Goal: Find contact information: Find contact information

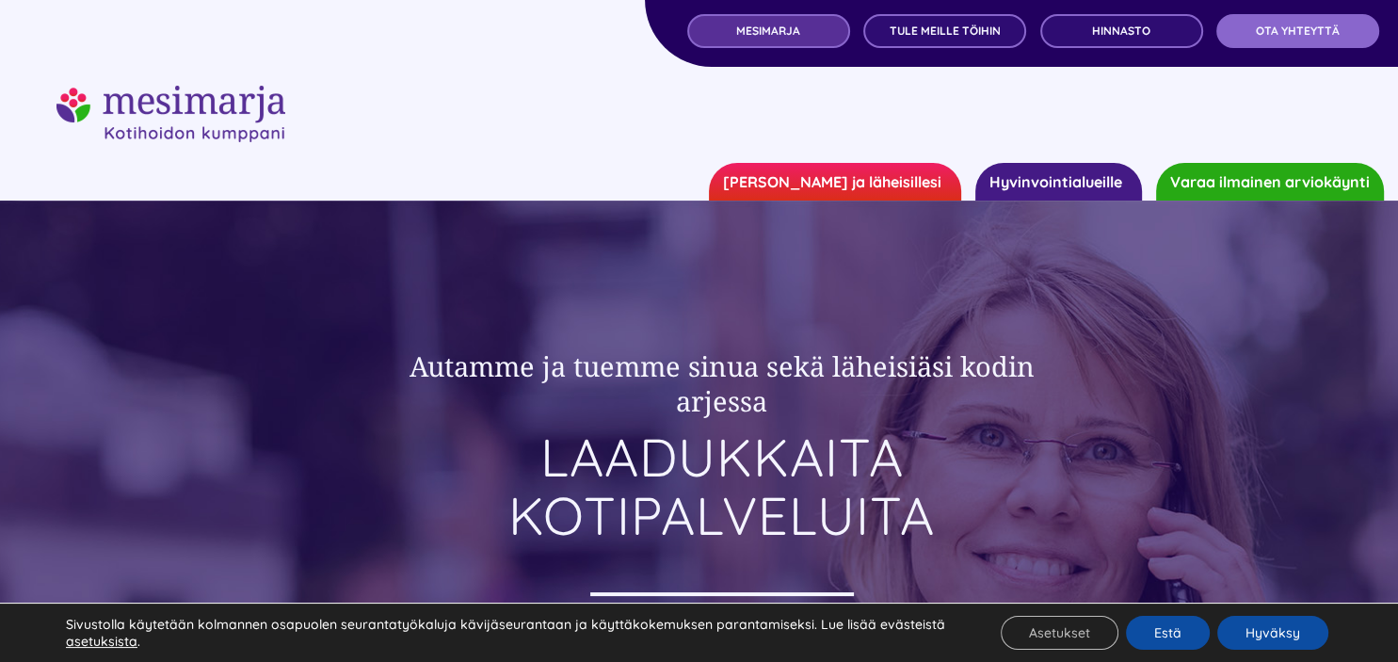
click at [774, 26] on span "MESIMARJA" at bounding box center [768, 30] width 64 height 13
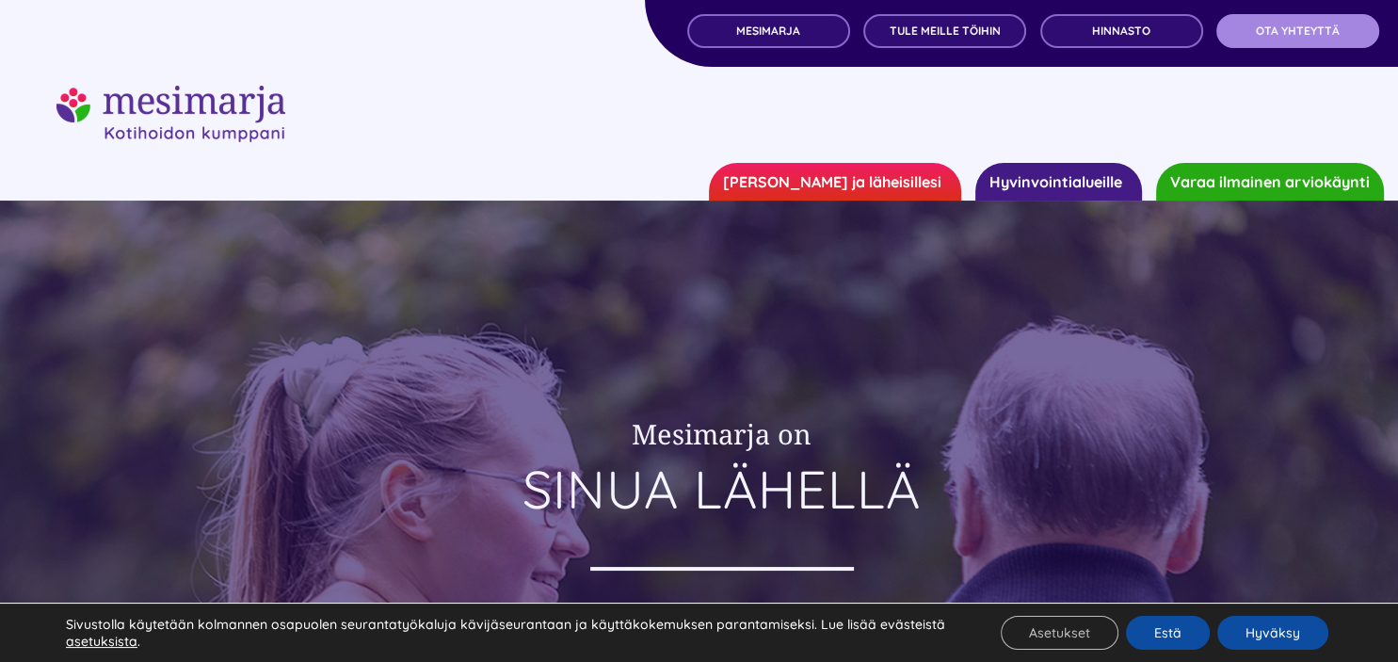
click at [1315, 41] on link "OTA YHTEYTTÄ" at bounding box center [1297, 31] width 163 height 34
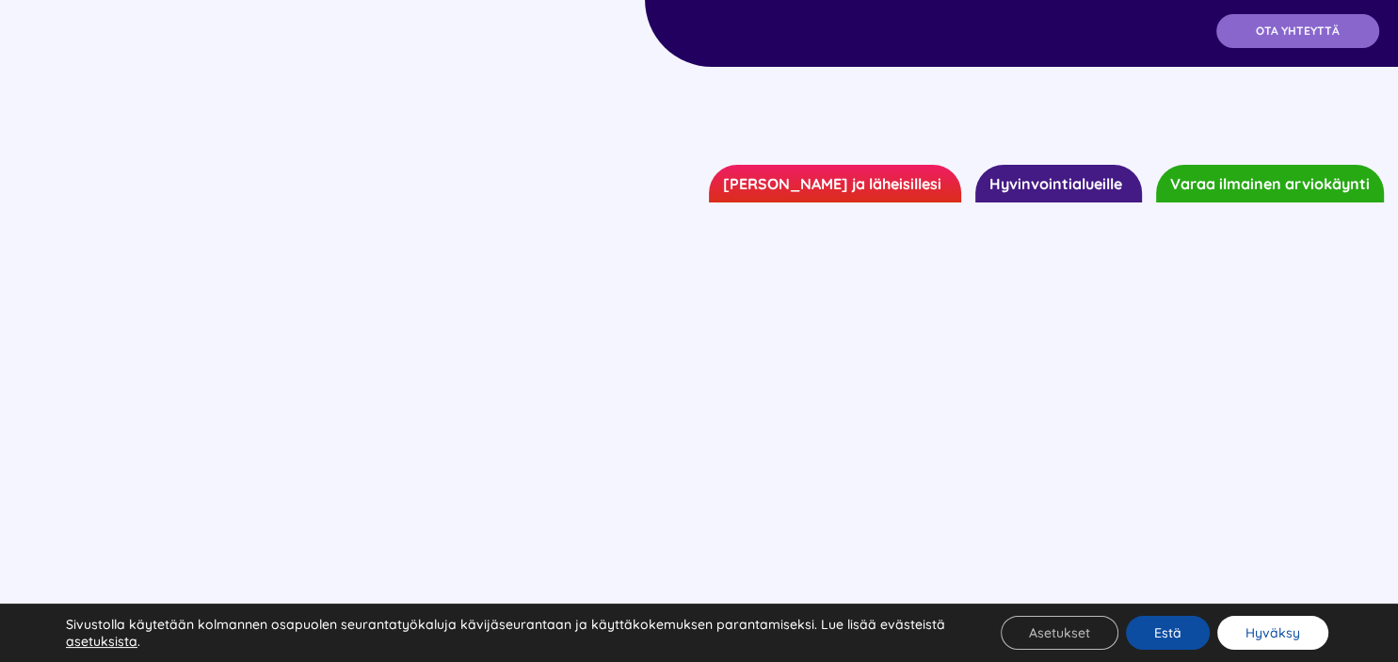
click at [1276, 635] on button "Hyväksy" at bounding box center [1272, 633] width 111 height 34
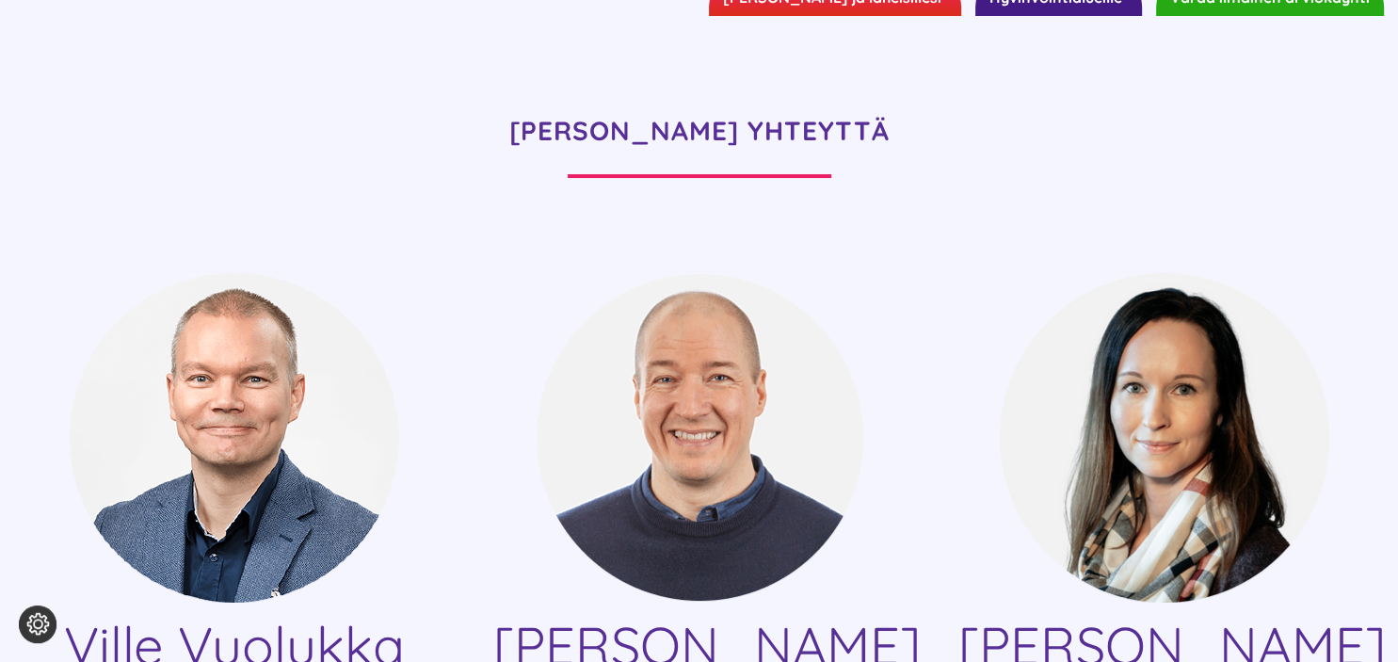
scroll to position [49, 0]
